Goal: Find specific page/section: Find specific page/section

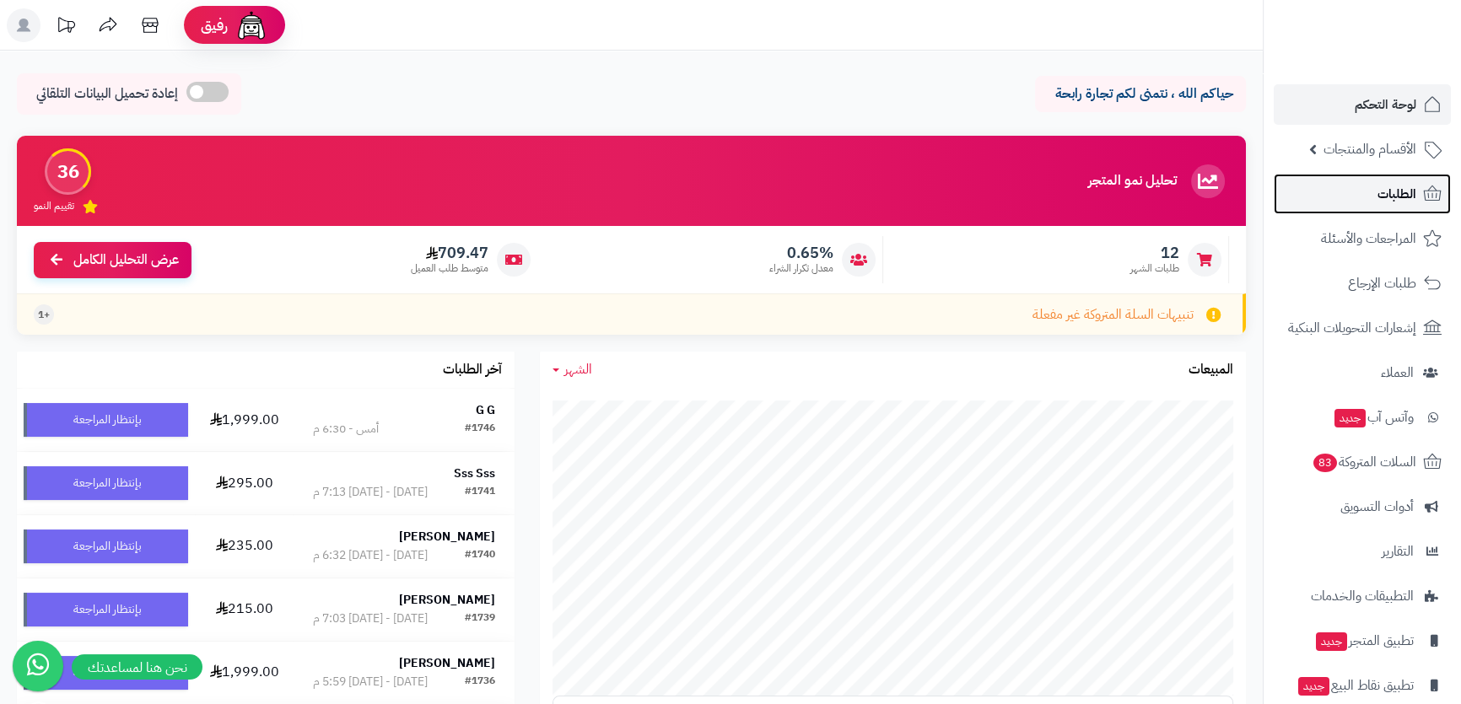
click at [1405, 176] on link "الطلبات" at bounding box center [1362, 194] width 177 height 40
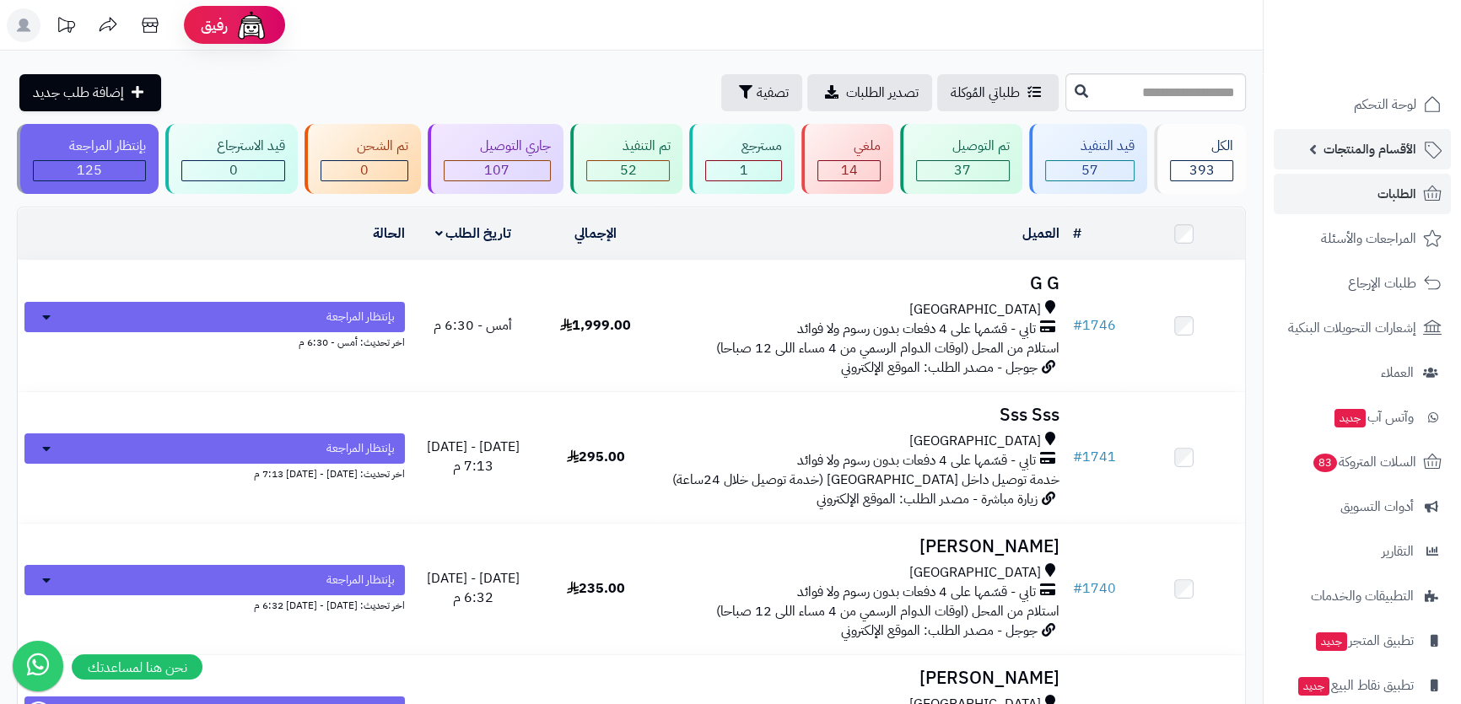
click at [1403, 151] on span "الأقسام والمنتجات" at bounding box center [1369, 149] width 93 height 24
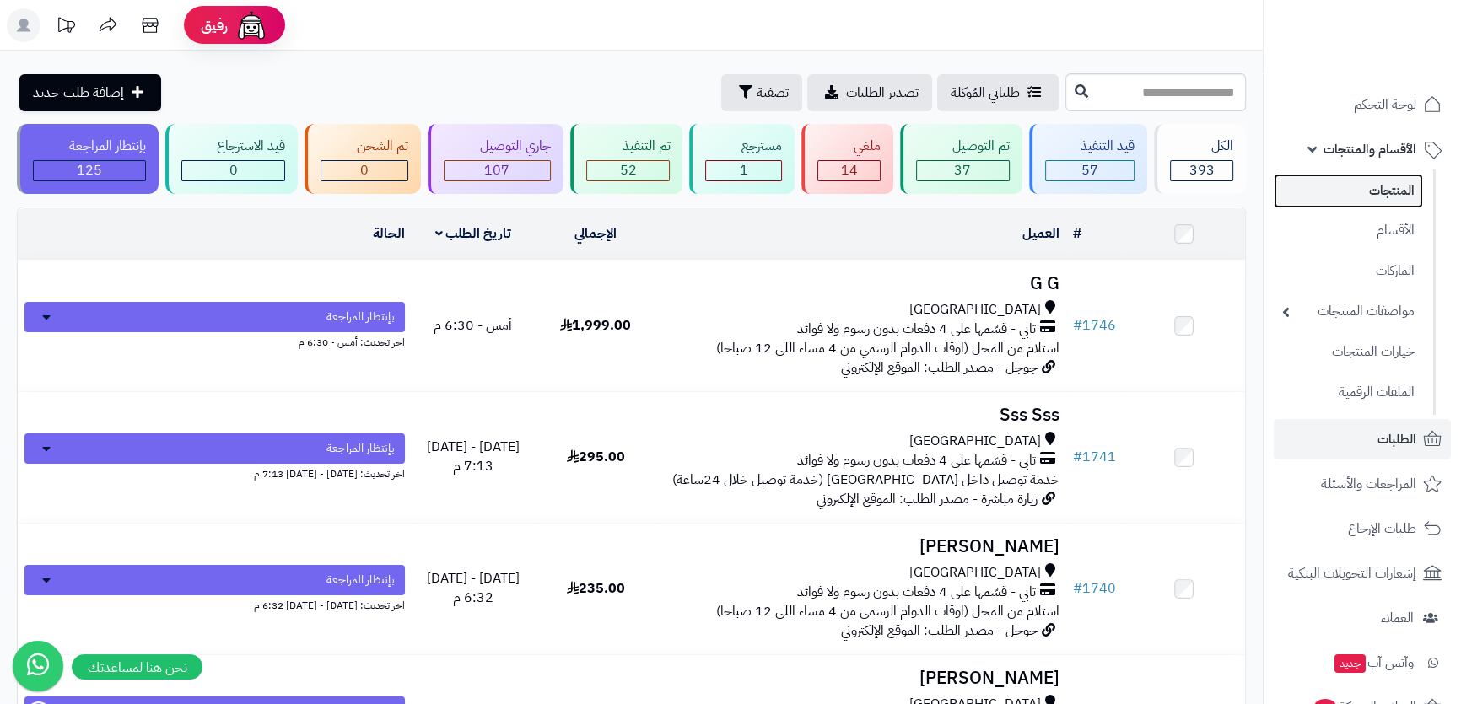
click at [1400, 180] on link "المنتجات" at bounding box center [1348, 191] width 149 height 35
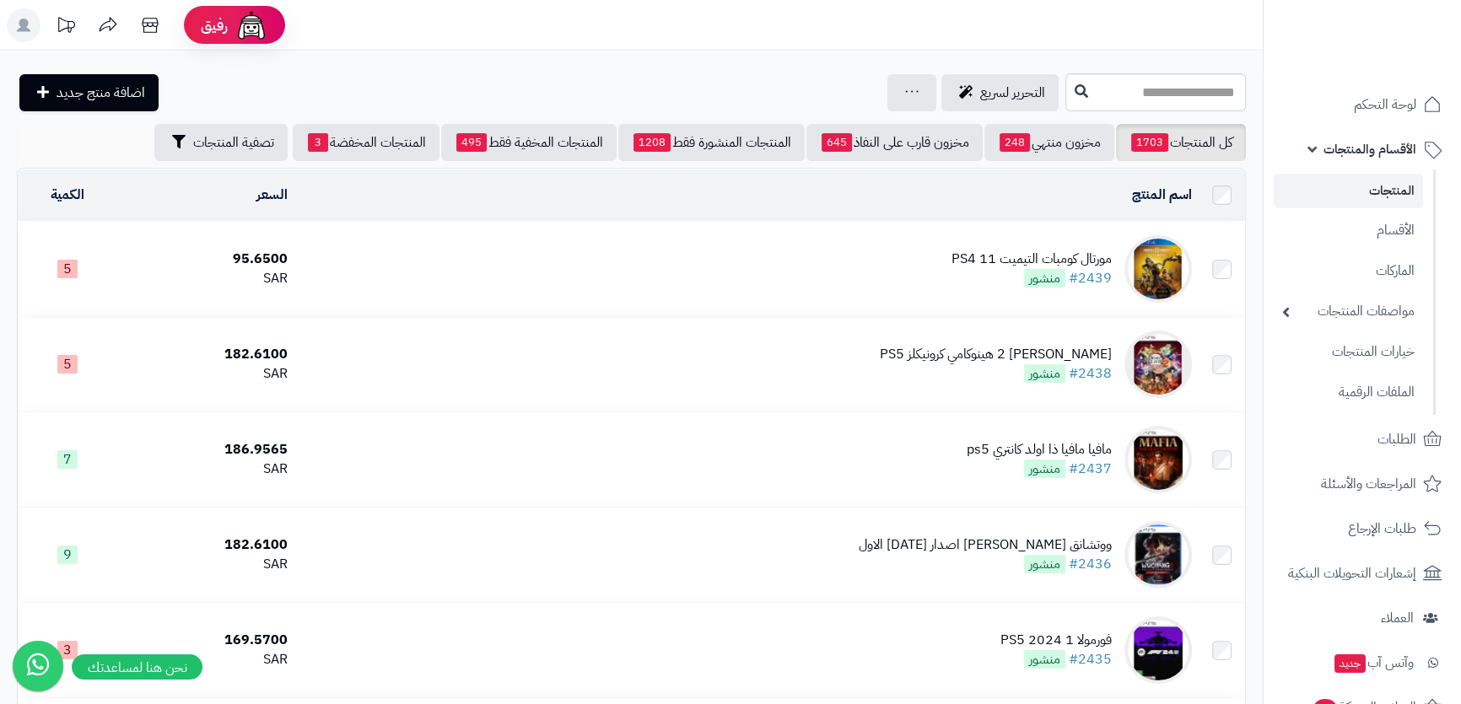
click at [1387, 147] on span "الأقسام والمنتجات" at bounding box center [1369, 149] width 93 height 24
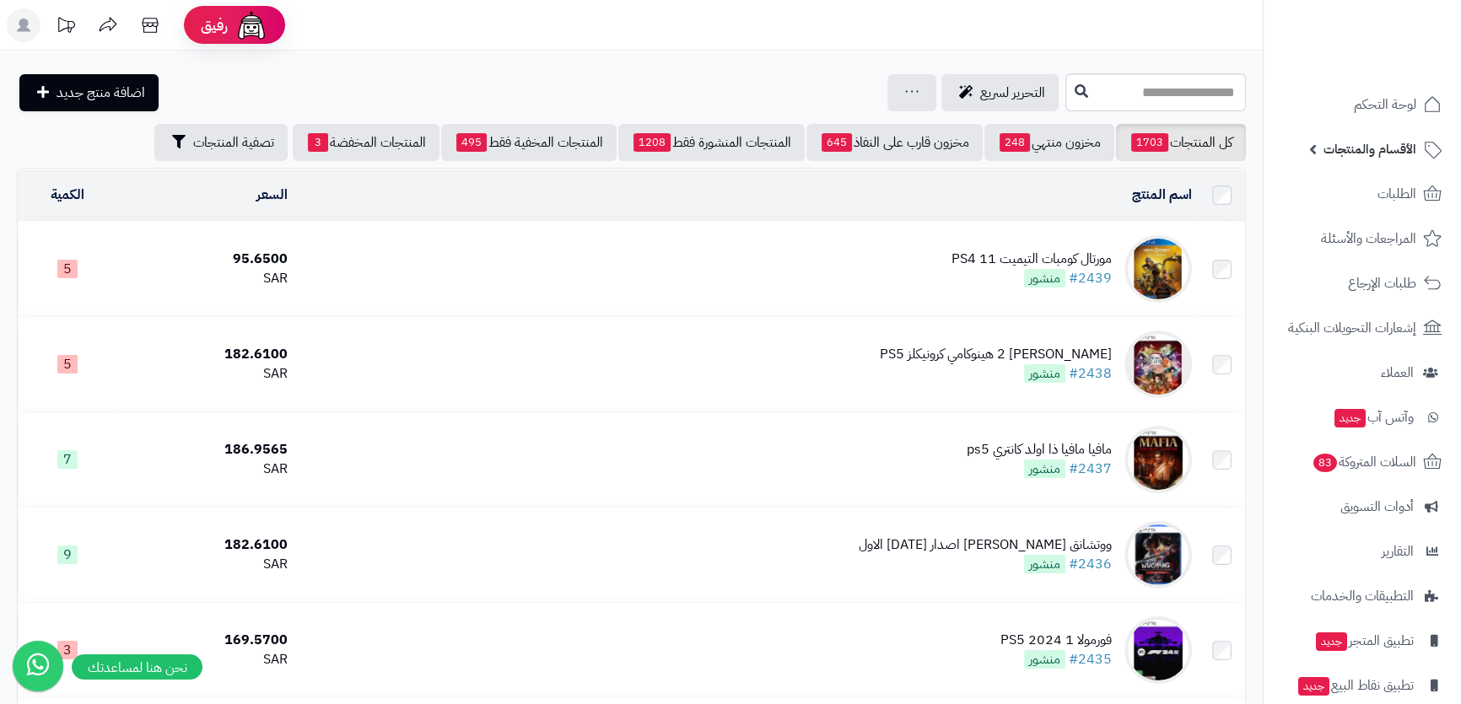
click at [1390, 143] on span "الأقسام والمنتجات" at bounding box center [1369, 149] width 93 height 24
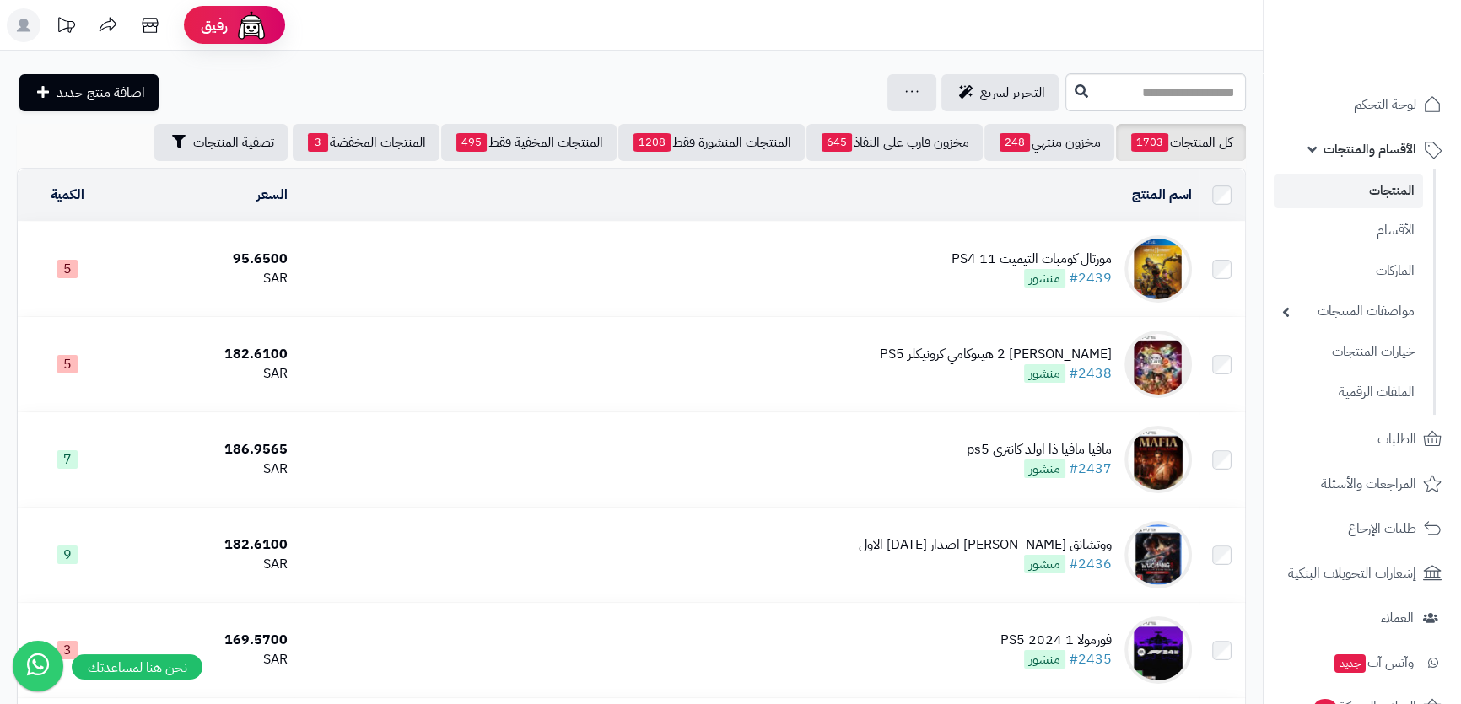
click at [1375, 144] on span "الأقسام والمنتجات" at bounding box center [1369, 149] width 93 height 24
